Goal: Information Seeking & Learning: Learn about a topic

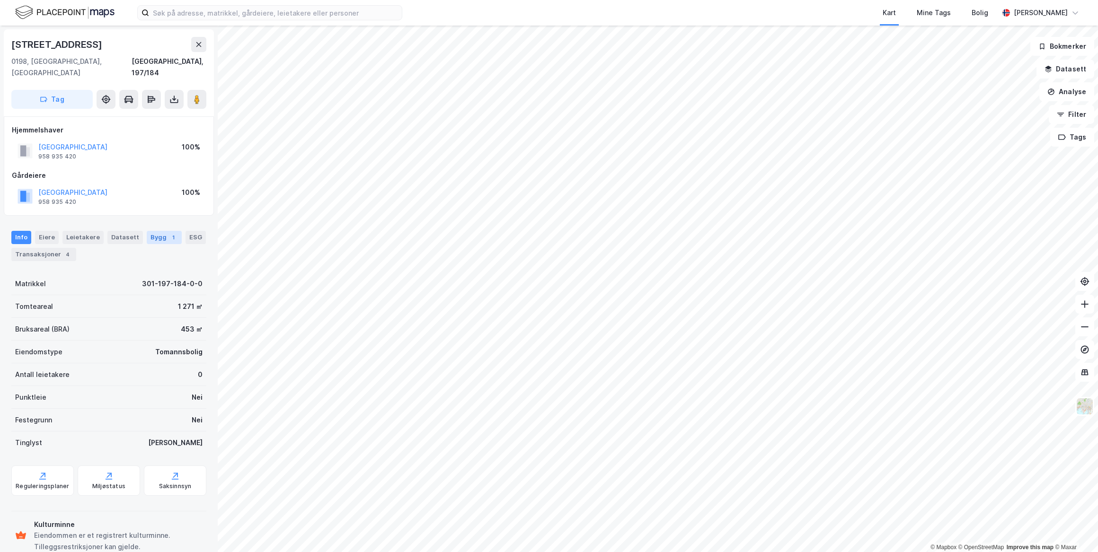
click at [149, 231] on div "Bygg 1" at bounding box center [164, 237] width 35 height 13
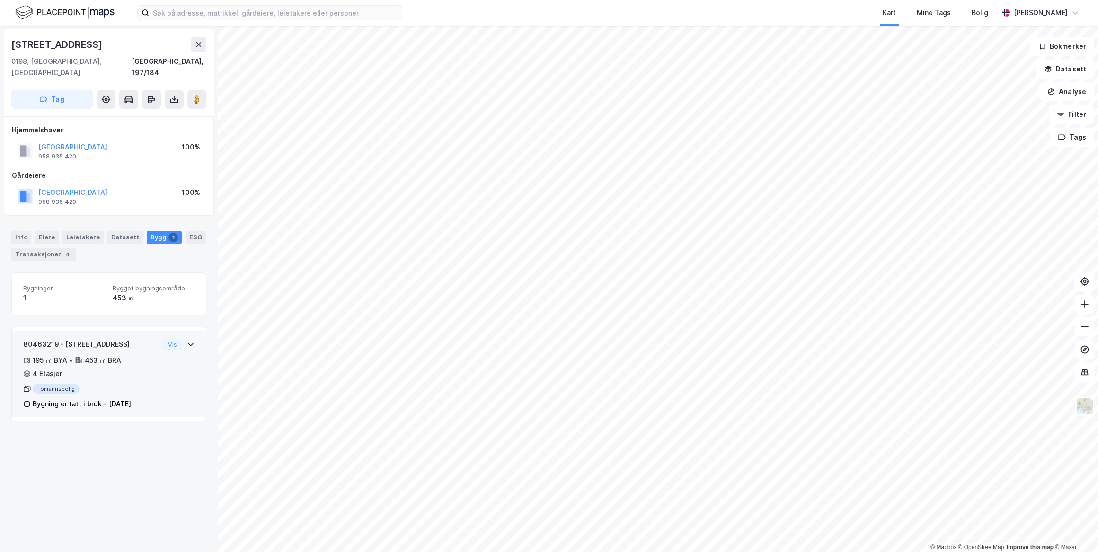
click at [187, 341] on icon at bounding box center [191, 345] width 8 height 8
click at [167, 339] on button "Vis" at bounding box center [172, 344] width 21 height 11
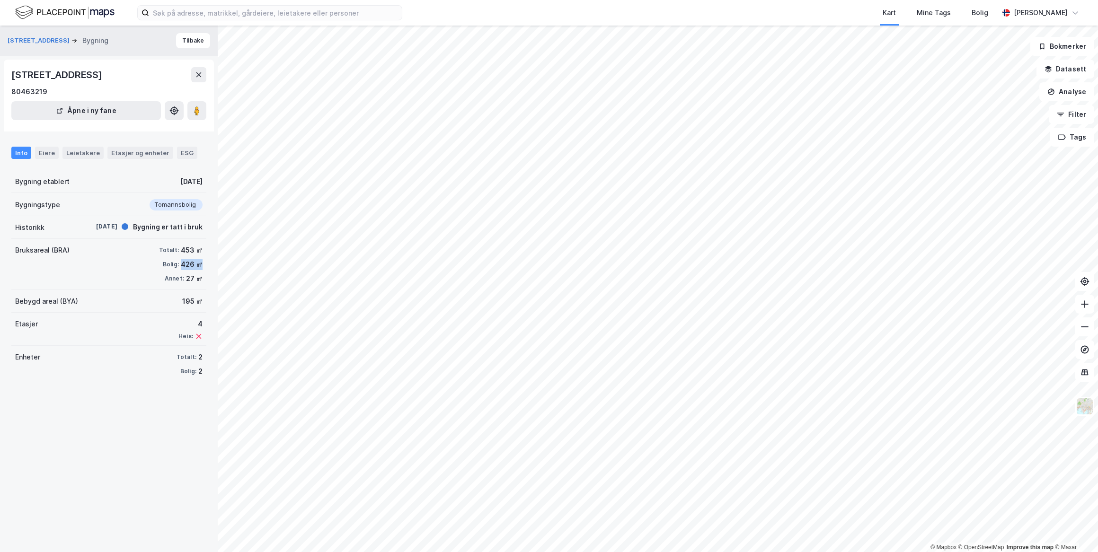
drag, startPoint x: 197, startPoint y: 261, endPoint x: 175, endPoint y: 257, distance: 22.2
click at [175, 257] on div "Bruksareal (BRA) Totalt: 453 ㎡ Bolig: 426 ㎡ Annet: 27 ㎡" at bounding box center [108, 264] width 195 height 51
drag, startPoint x: 175, startPoint y: 257, endPoint x: 192, endPoint y: 274, distance: 24.4
click at [192, 274] on div "27 ㎡" at bounding box center [194, 278] width 17 height 11
drag, startPoint x: 197, startPoint y: 279, endPoint x: 184, endPoint y: 279, distance: 12.8
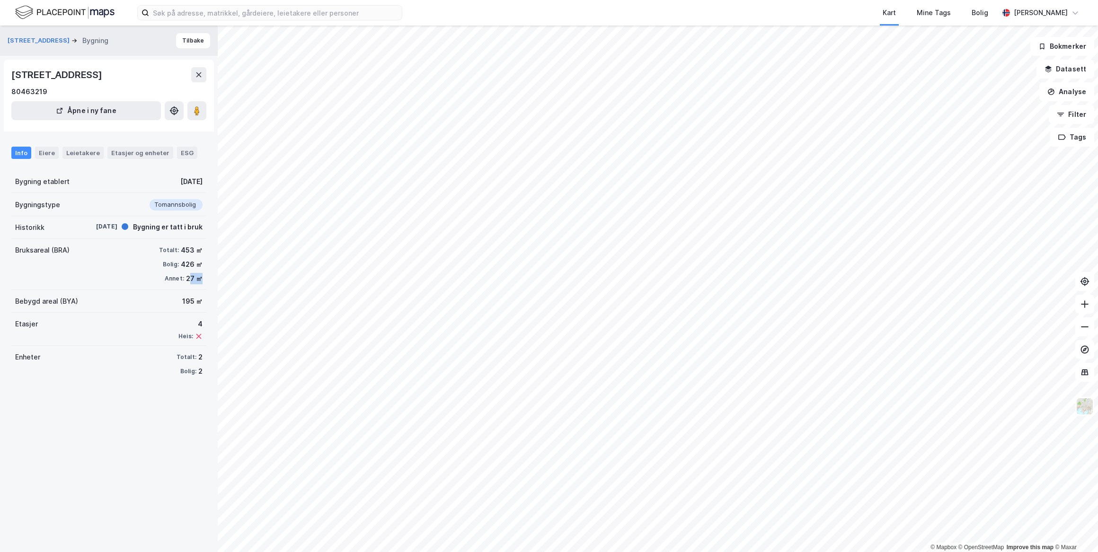
click at [184, 279] on div "Bruksareal (BRA) Totalt: 453 ㎡ Bolig: 426 ㎡ Annet: 27 ㎡" at bounding box center [108, 264] width 195 height 51
click at [186, 279] on div "27 ㎡" at bounding box center [194, 278] width 17 height 11
click at [121, 290] on div "Bebygd areal (BYA) 195 ㎡" at bounding box center [108, 301] width 195 height 23
